Goal: Check status: Check status

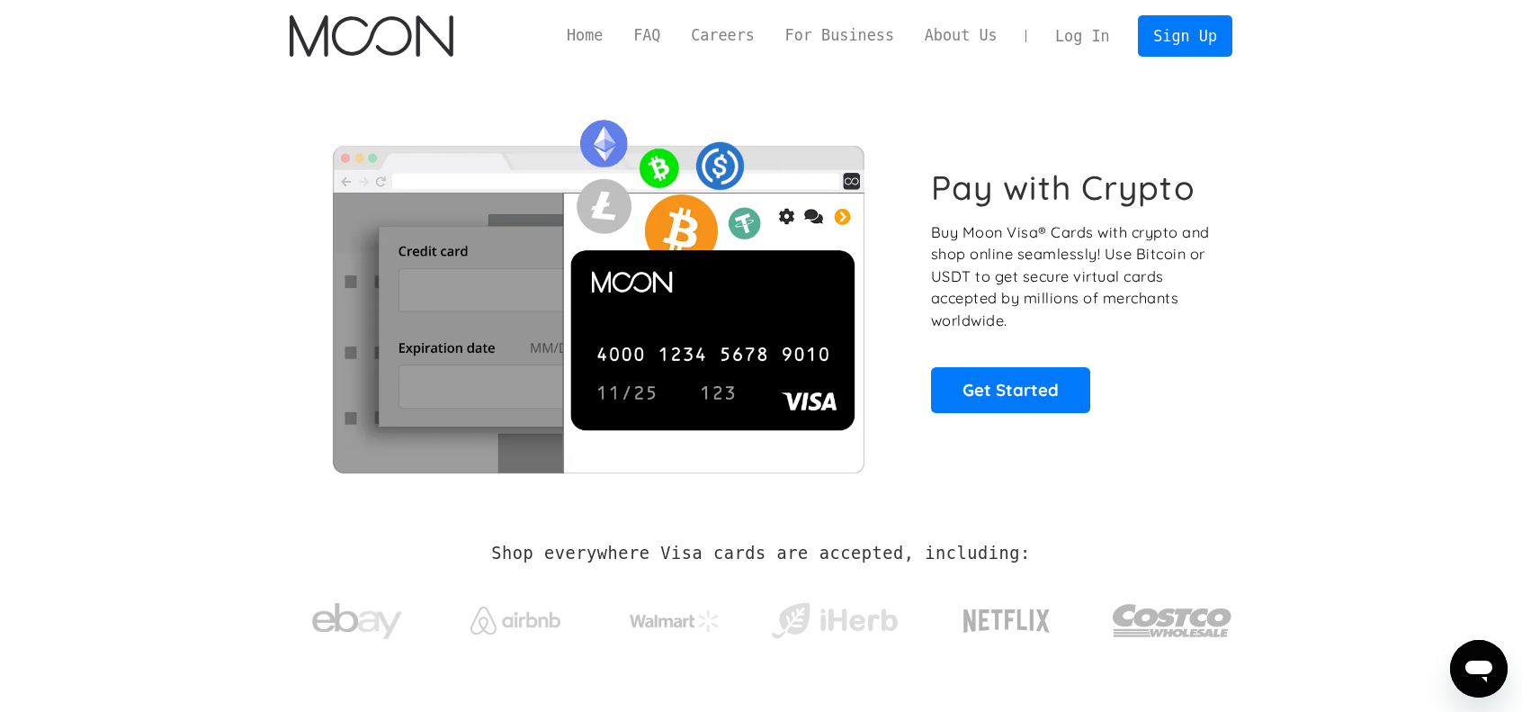
click at [1081, 33] on link "Log In" at bounding box center [1082, 36] width 85 height 40
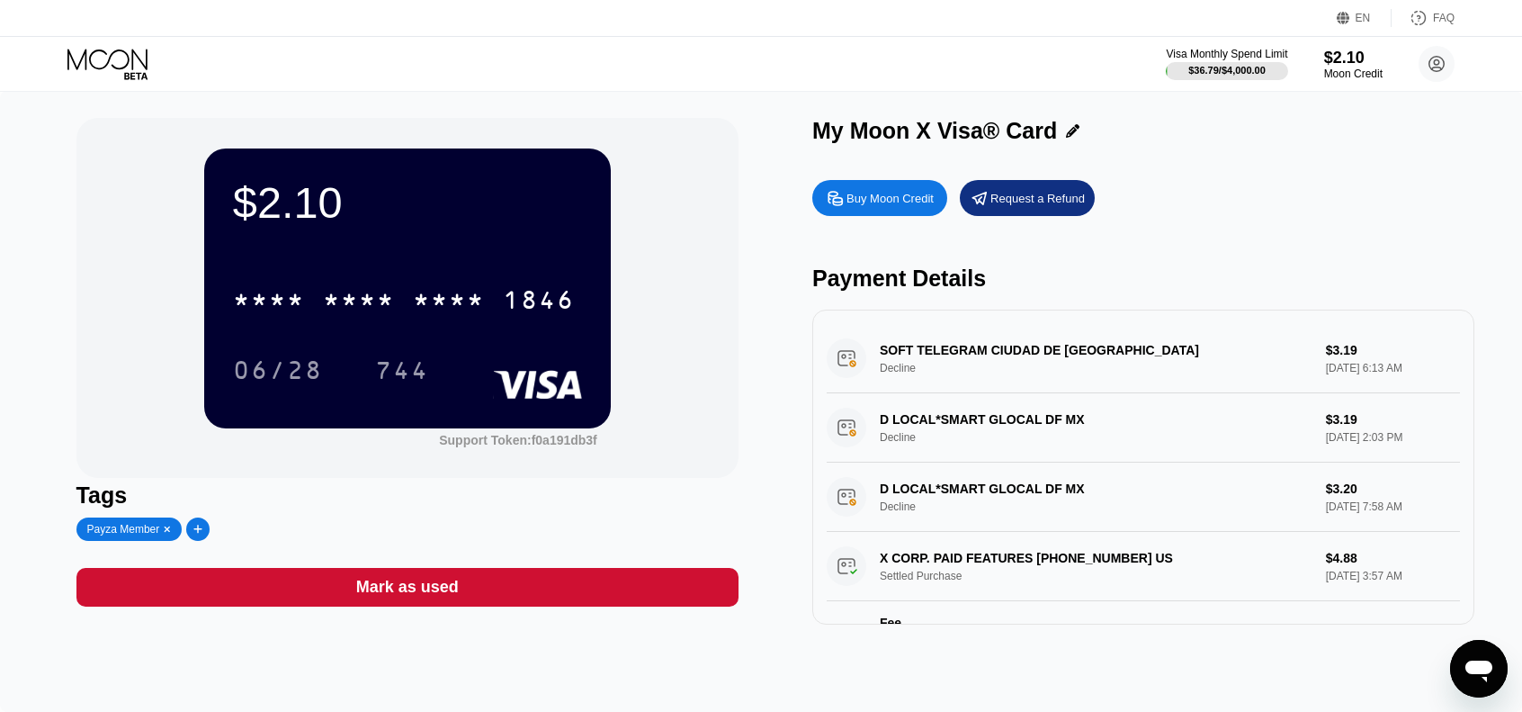
drag, startPoint x: 1072, startPoint y: 130, endPoint x: 838, endPoint y: 113, distance: 234.5
click at [838, 113] on div "$2.10 * * * * * * * * * * * * 1846 06/28 744 Support Token: f0a191db3f Tags Pay…" at bounding box center [761, 401] width 1522 height 621
click at [867, 139] on div "My Moon X Visa® Card" at bounding box center [935, 131] width 245 height 26
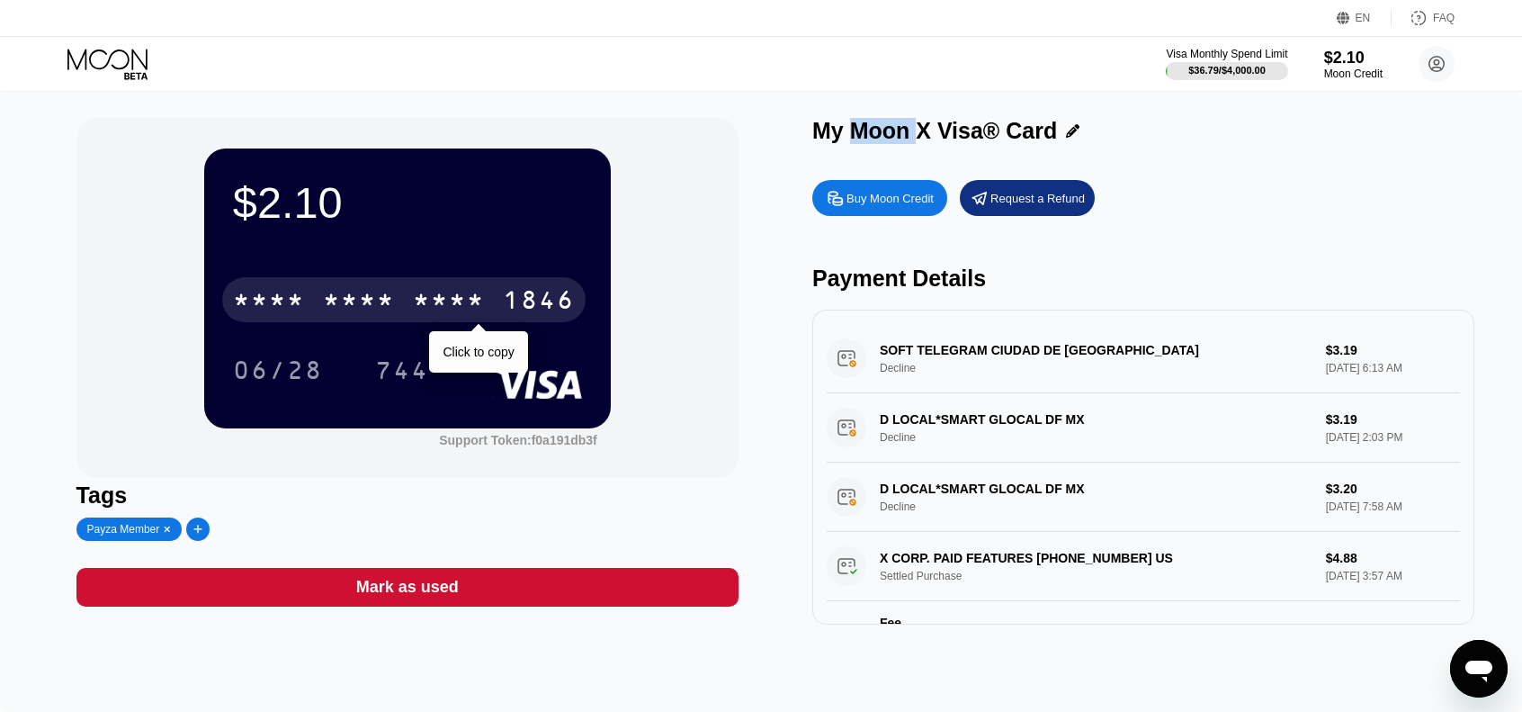
click at [385, 297] on div "* * * *" at bounding box center [359, 302] width 72 height 29
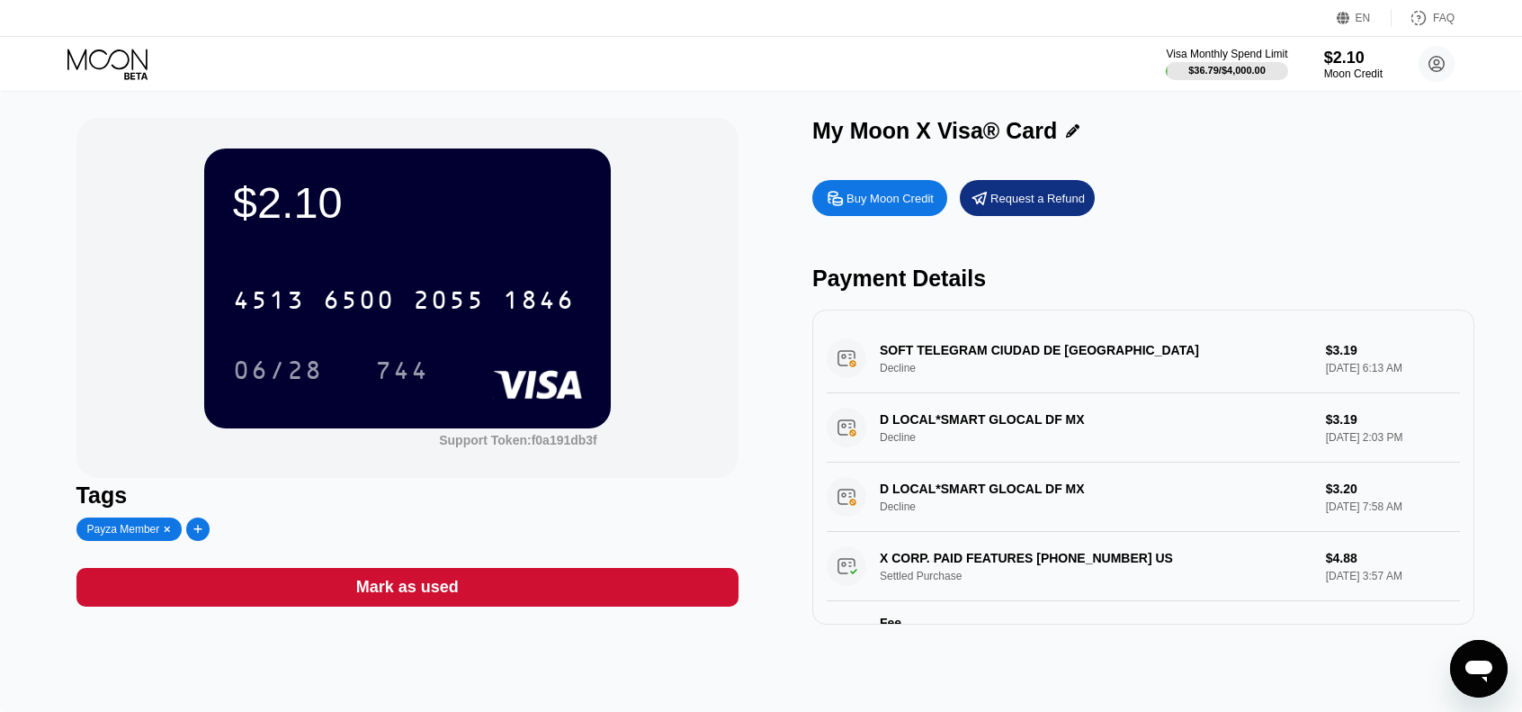
click at [840, 85] on div "Visa Monthly Spend Limit $36.79 / $4,000.00 $2.10 Moon Credit Anass Ben anasssh…" at bounding box center [761, 64] width 1522 height 54
